Goal: Information Seeking & Learning: Learn about a topic

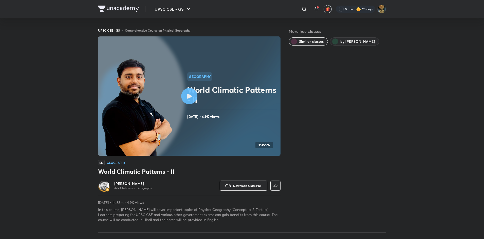
click at [142, 32] on div "UPSC CSE - GS Comprehensive Course on Physical Geography More free classes Simi…" at bounding box center [242, 125] width 288 height 194
click at [143, 31] on link "Comprehensive Course on Physical Geography" at bounding box center [157, 30] width 65 height 4
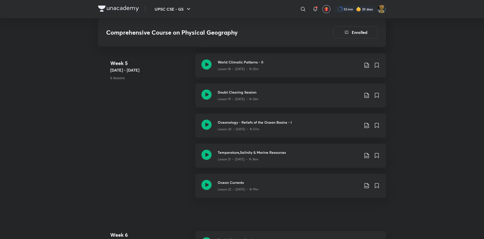
scroll to position [909, 0]
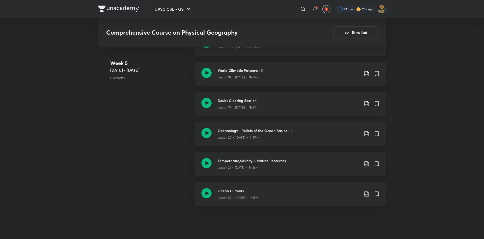
click at [273, 103] on div "Lesson 19 • [DATE] • 1h 33m" at bounding box center [289, 106] width 142 height 7
